Goal: Book appointment/travel/reservation

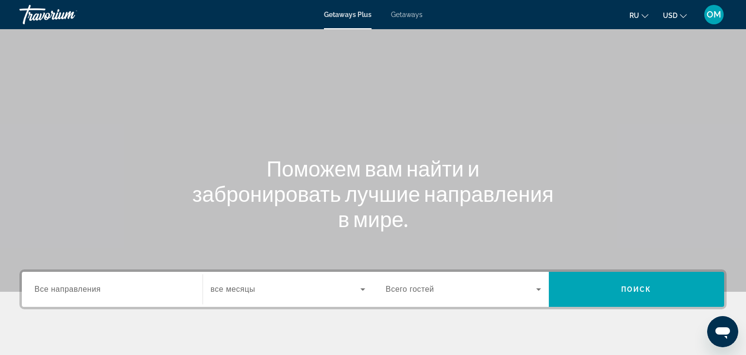
click at [409, 17] on span "Getaways" at bounding box center [407, 15] width 32 height 8
click at [350, 16] on span "Getaways Plus" at bounding box center [347, 15] width 47 height 8
click at [408, 17] on span "Getaways" at bounding box center [407, 15] width 32 height 8
click at [715, 15] on span "OM" at bounding box center [714, 15] width 15 height 10
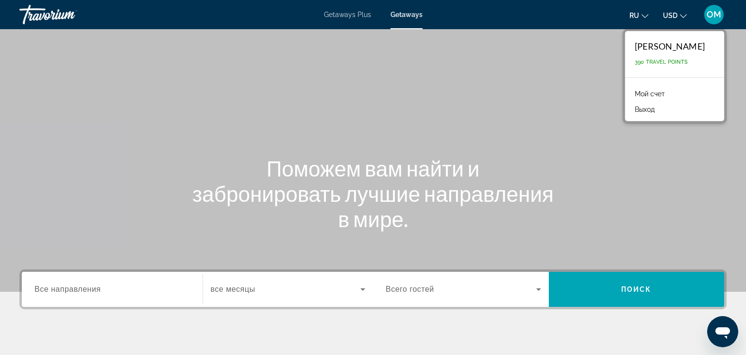
click at [527, 96] on div "Main content" at bounding box center [373, 146] width 746 height 292
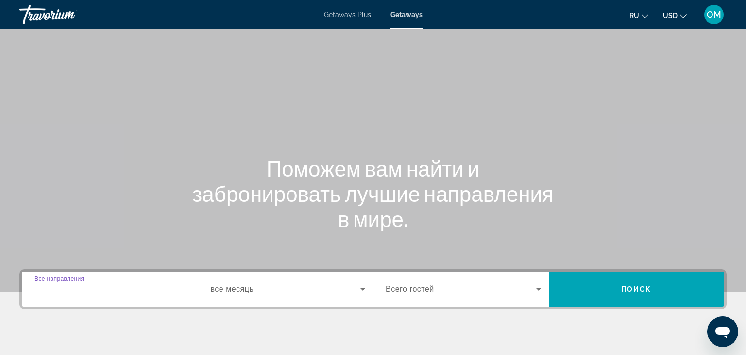
click at [109, 291] on input "Destination Все направления" at bounding box center [111, 290] width 155 height 12
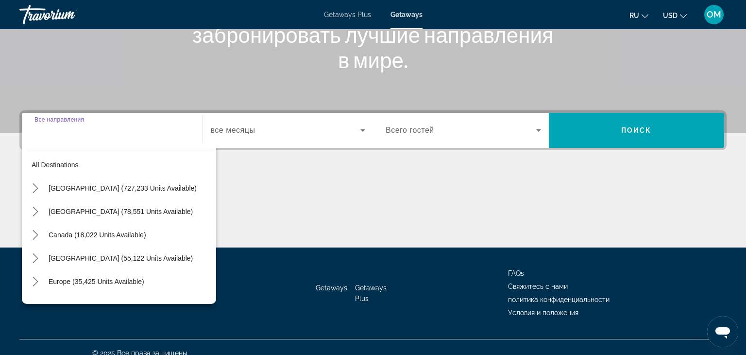
scroll to position [171, 0]
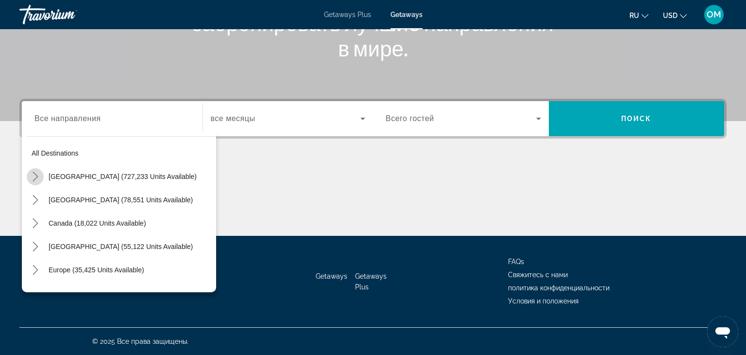
click at [39, 176] on icon "Toggle United States (727,233 units available) submenu" at bounding box center [36, 177] width 10 height 10
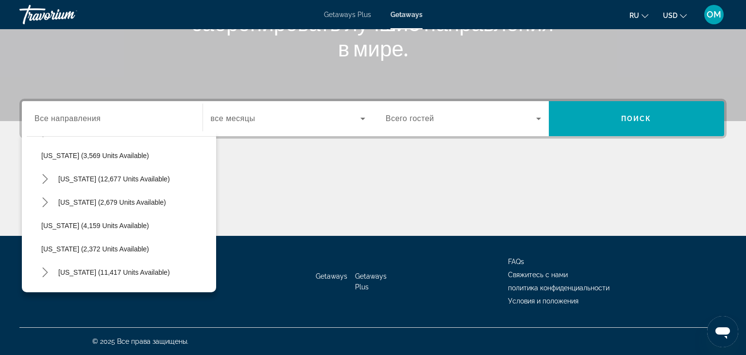
scroll to position [561, 0]
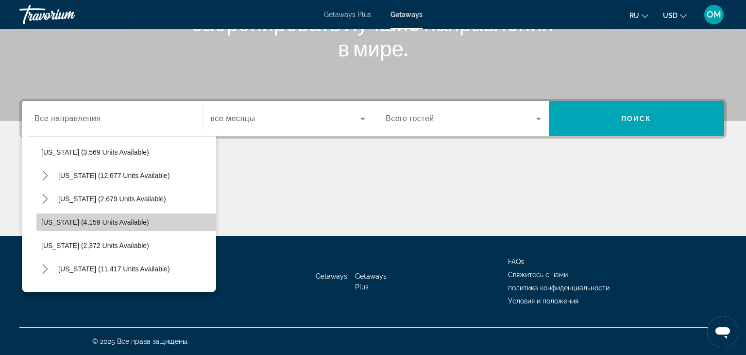
click at [108, 219] on span "[US_STATE] (4,159 units available)" at bounding box center [95, 222] width 108 height 8
type input "**********"
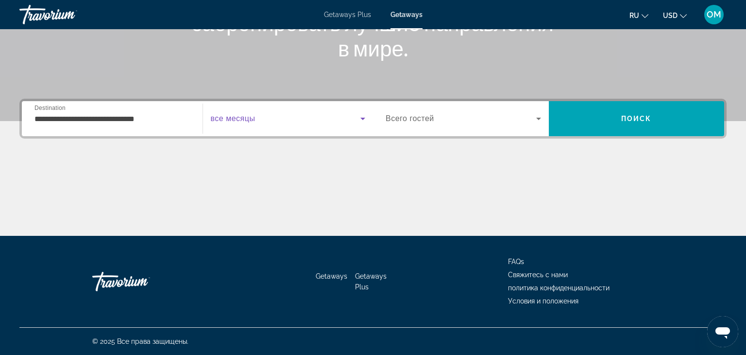
click at [362, 121] on icon "Search widget" at bounding box center [363, 119] width 12 height 12
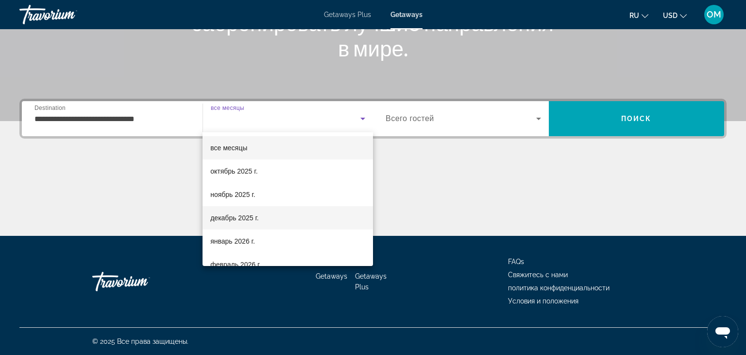
click at [253, 219] on span "декабрь 2025 г." at bounding box center [234, 218] width 48 height 12
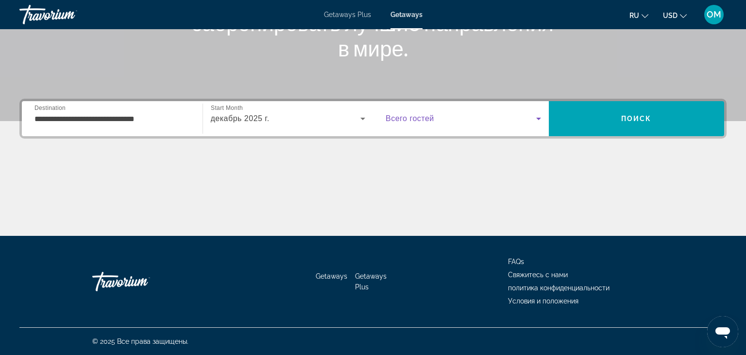
click at [541, 117] on icon "Search widget" at bounding box center [539, 119] width 12 height 12
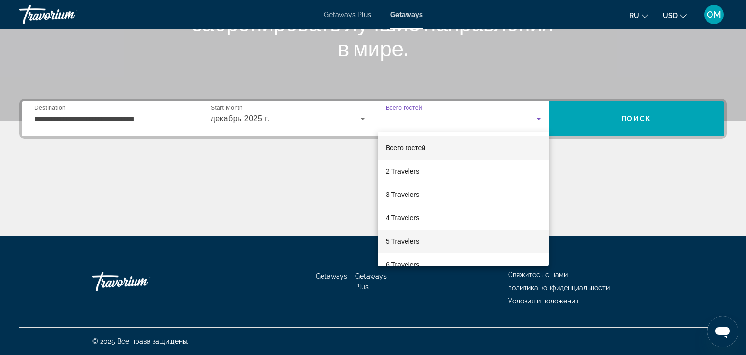
click at [414, 241] on span "5 Travelers" at bounding box center [403, 241] width 34 height 12
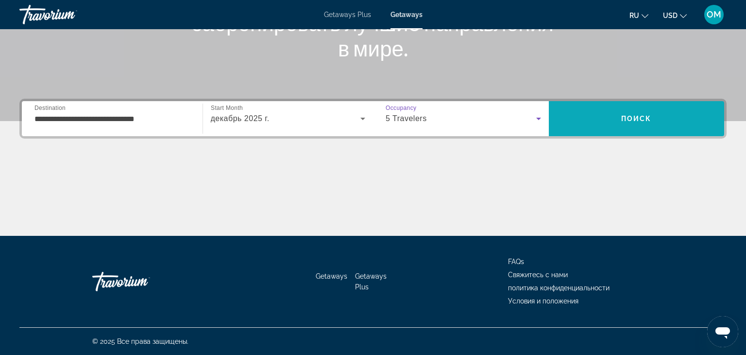
click at [596, 121] on span "Search" at bounding box center [637, 118] width 176 height 23
